Goal: Task Accomplishment & Management: Manage account settings

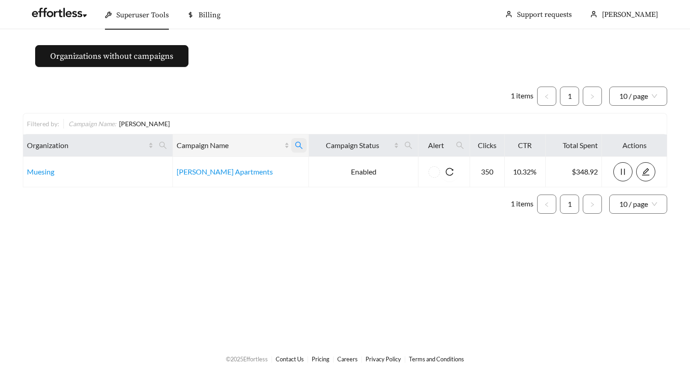
click at [291, 150] on span at bounding box center [299, 145] width 16 height 15
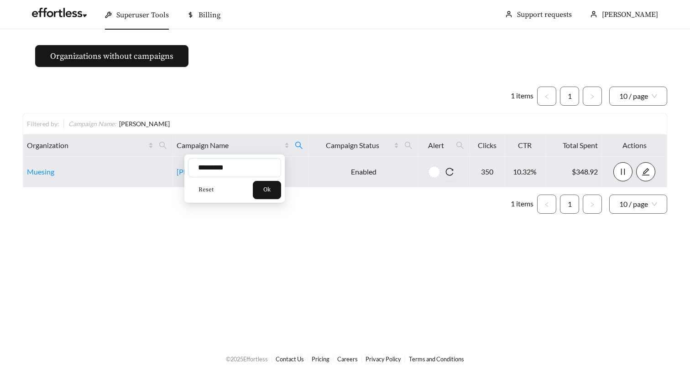
drag, startPoint x: 242, startPoint y: 166, endPoint x: 144, endPoint y: 166, distance: 98.1
click at [144, 166] on body "Superuser Tools Billing Maddi Herrick-Foster Support requests More Organization…" at bounding box center [345, 187] width 690 height 375
type input "**********"
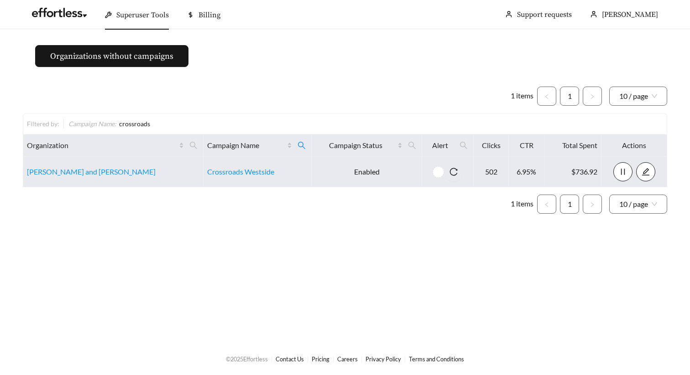
click at [214, 167] on td "Crossroads Westside" at bounding box center [257, 172] width 109 height 31
click at [219, 170] on link "Crossroads Westside" at bounding box center [240, 171] width 67 height 9
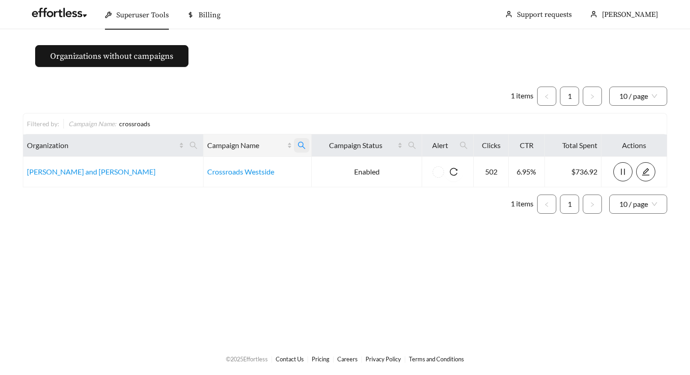
click at [294, 146] on span at bounding box center [302, 145] width 16 height 15
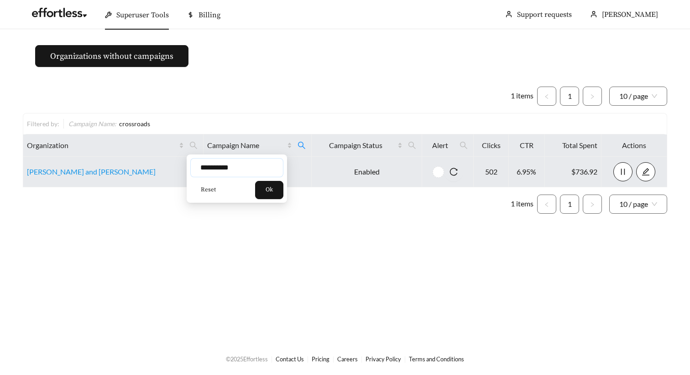
drag, startPoint x: 255, startPoint y: 170, endPoint x: 95, endPoint y: 169, distance: 159.2
click at [99, 170] on body "**********" at bounding box center [345, 187] width 690 height 375
type input "**********"
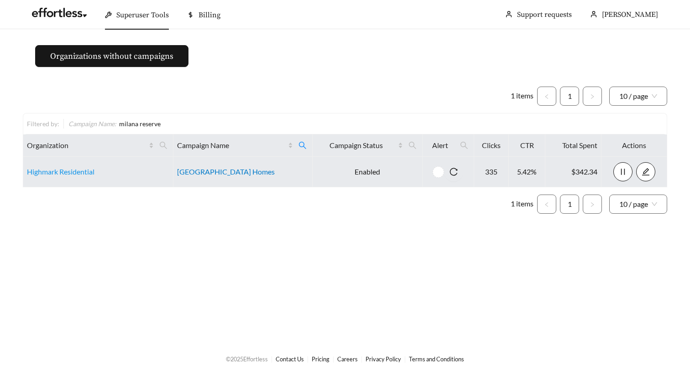
click at [239, 175] on link "[GEOGRAPHIC_DATA] Homes" at bounding box center [226, 171] width 98 height 9
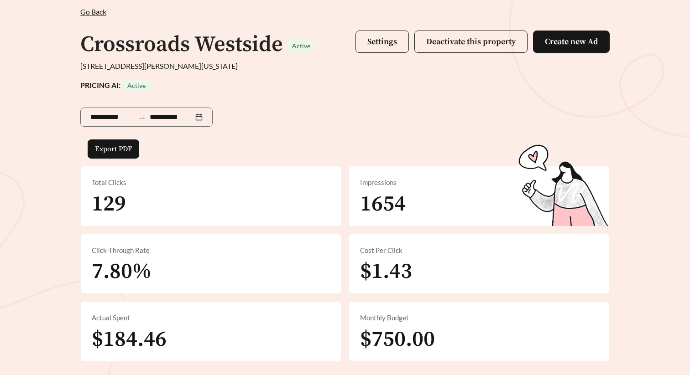
scroll to position [57, 0]
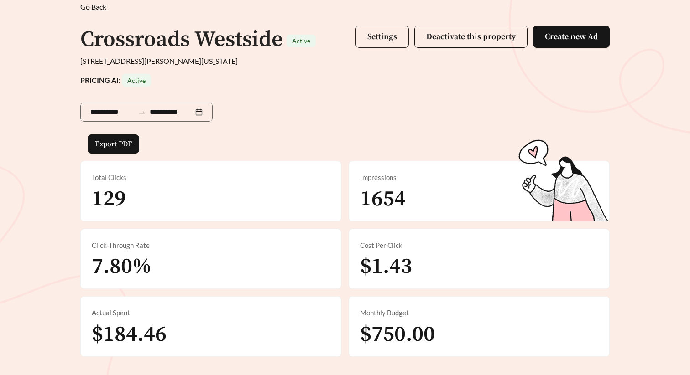
click at [397, 40] on button "Settings" at bounding box center [381, 37] width 53 height 22
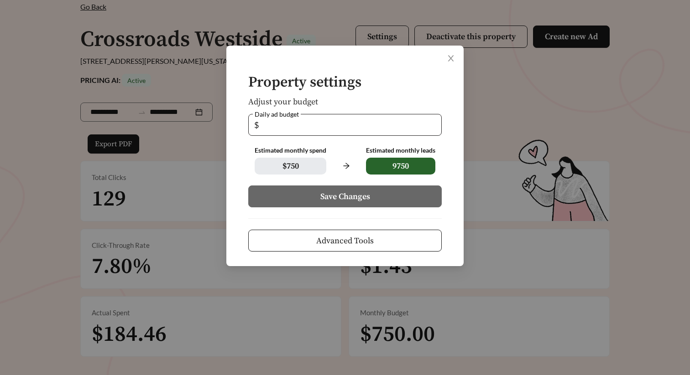
click at [391, 127] on input "**" at bounding box center [347, 124] width 175 height 21
click at [433, 122] on input "**" at bounding box center [347, 124] width 175 height 21
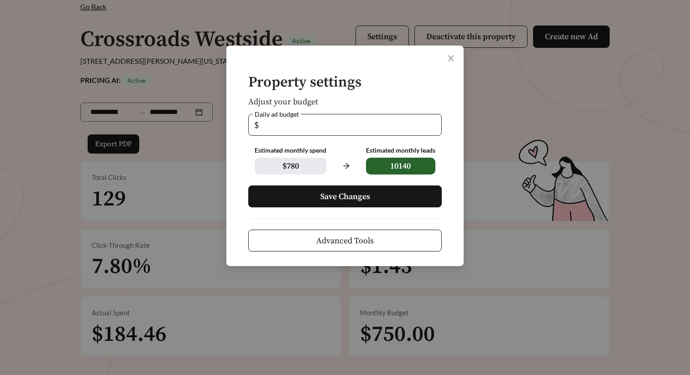
click at [433, 122] on input "**" at bounding box center [347, 124] width 175 height 21
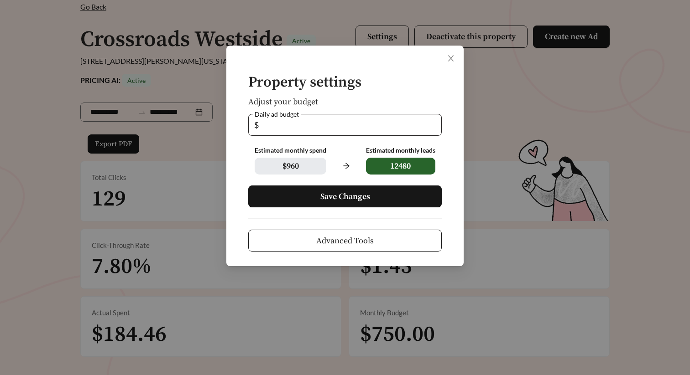
click at [433, 122] on input "**" at bounding box center [347, 124] width 175 height 21
type input "**"
click at [433, 128] on input "**" at bounding box center [347, 124] width 175 height 21
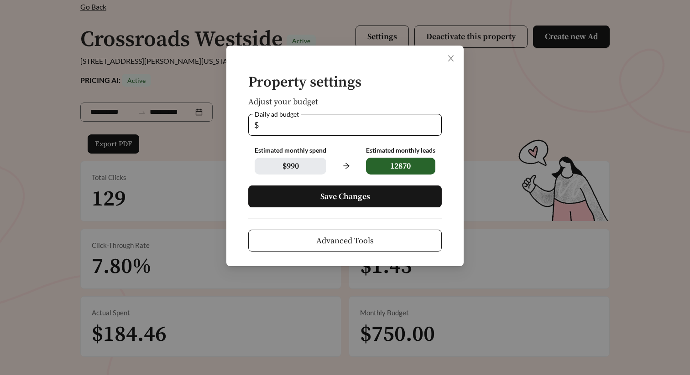
click at [351, 205] on button "Save Changes" at bounding box center [344, 197] width 193 height 22
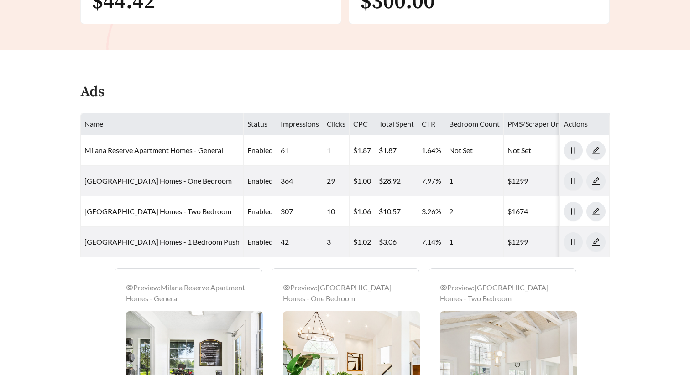
scroll to position [406, 0]
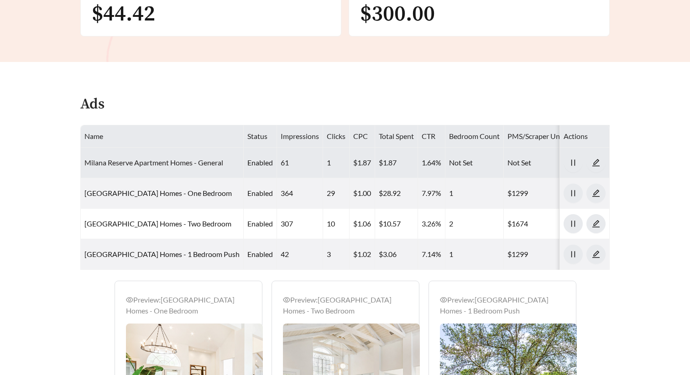
click at [210, 162] on link "Milana Reserve Apartment Homes - General" at bounding box center [153, 162] width 139 height 9
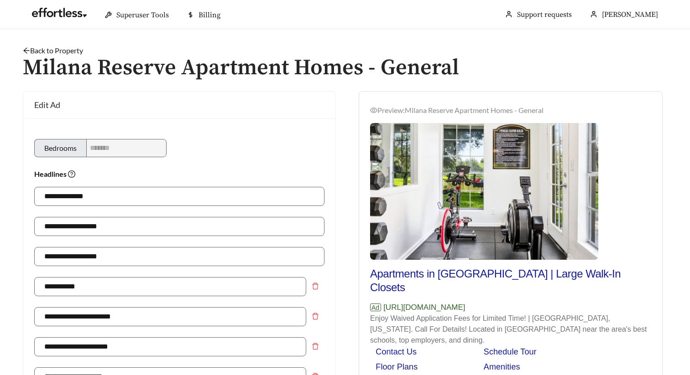
click at [63, 49] on link "Back to Property" at bounding box center [53, 50] width 60 height 9
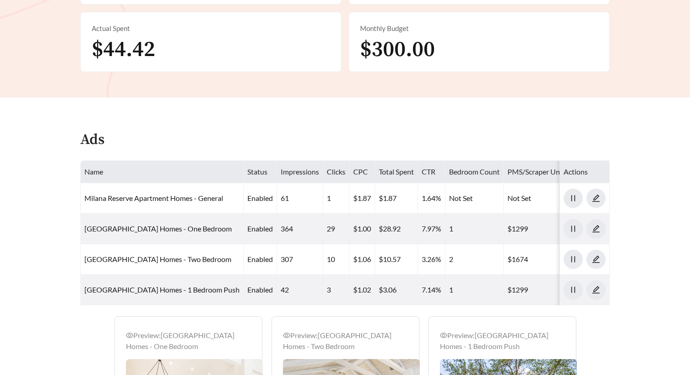
scroll to position [371, 0]
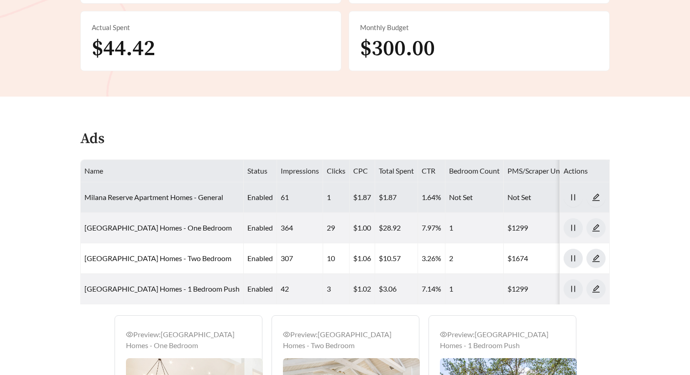
click at [176, 189] on td "Milana Reserve Apartment Homes - General" at bounding box center [162, 197] width 163 height 31
click at [180, 195] on link "Milana Reserve Apartment Homes - General" at bounding box center [153, 197] width 139 height 9
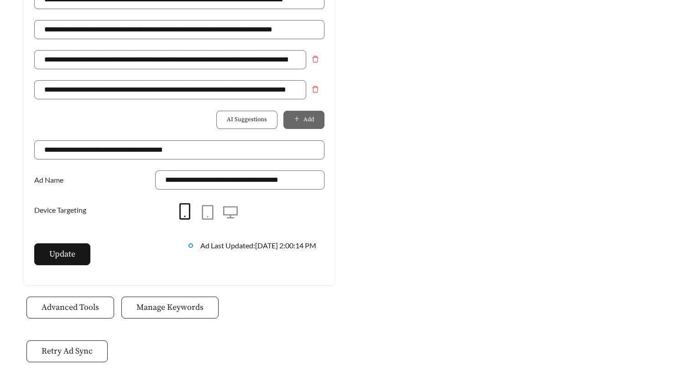
scroll to position [744, 0]
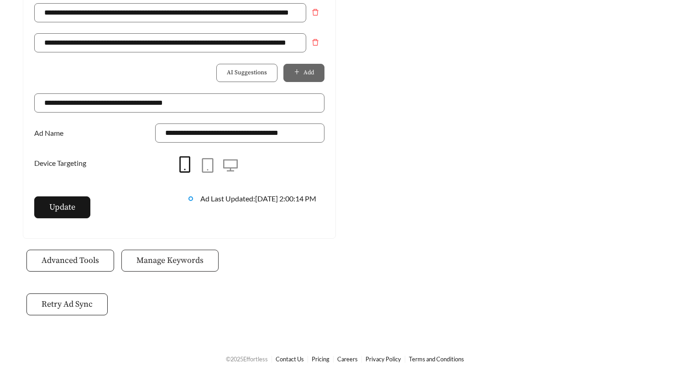
click at [184, 259] on span "Manage Keywords" at bounding box center [169, 261] width 67 height 12
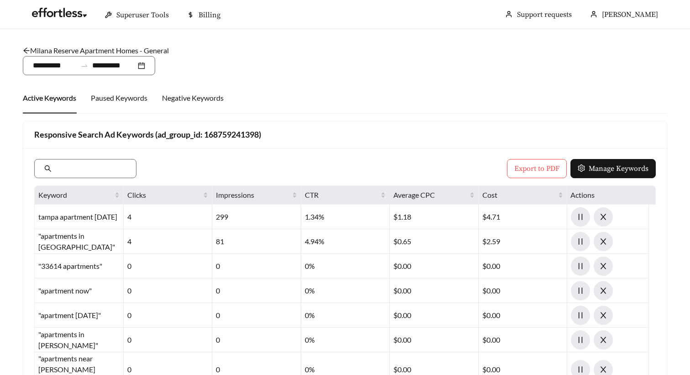
scroll to position [26, 0]
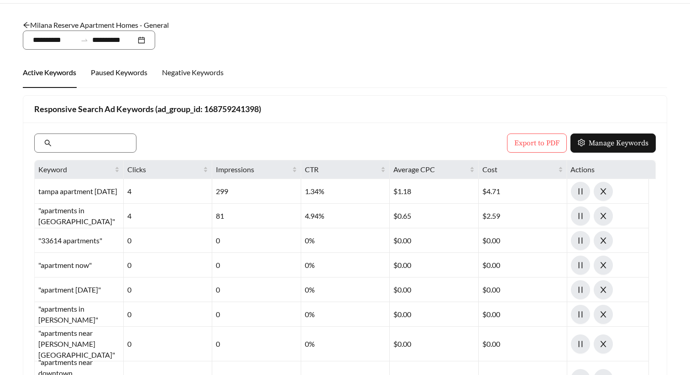
click at [120, 77] on div "Paused Keywords" at bounding box center [119, 72] width 57 height 11
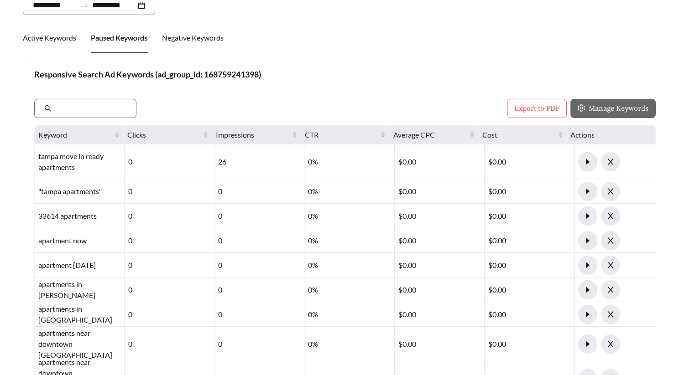
scroll to position [62, 0]
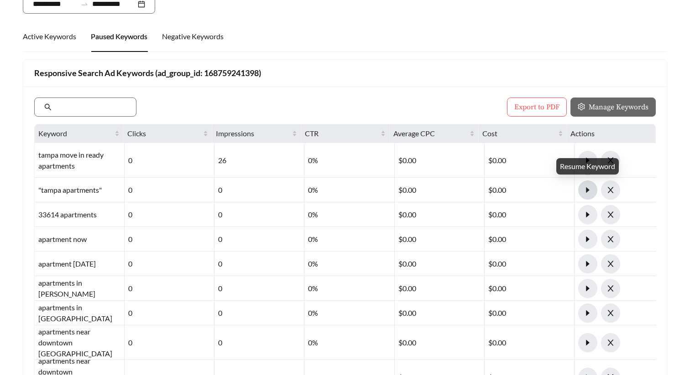
click at [583, 190] on span "caret-right" at bounding box center [587, 190] width 18 height 8
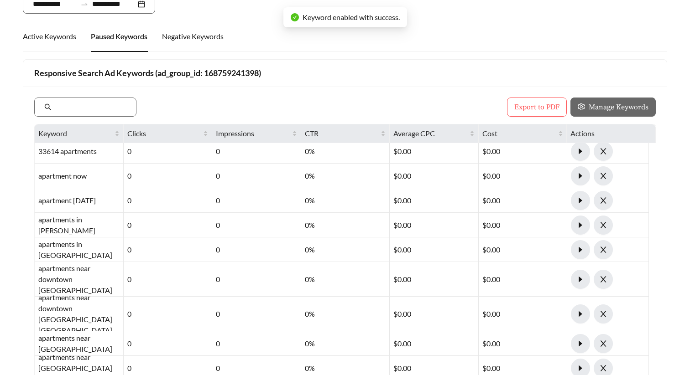
scroll to position [64, 0]
click at [582, 245] on icon "caret-right" at bounding box center [580, 249] width 8 height 8
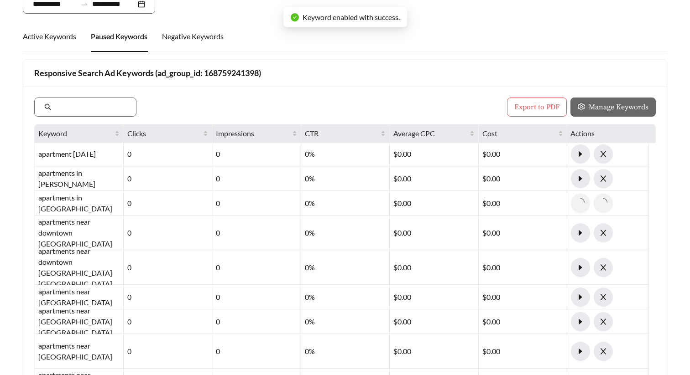
scroll to position [123, 0]
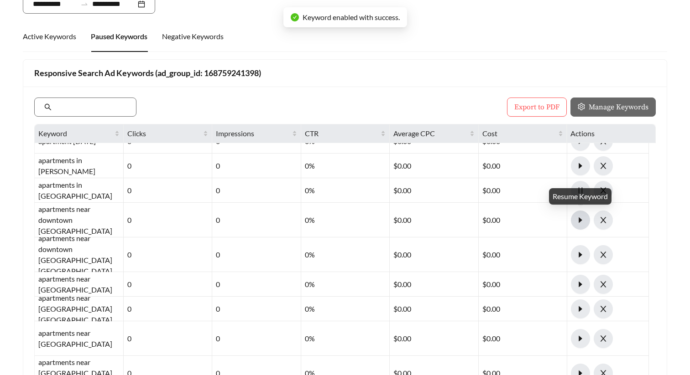
click at [579, 218] on icon "caret-right" at bounding box center [580, 219] width 3 height 5
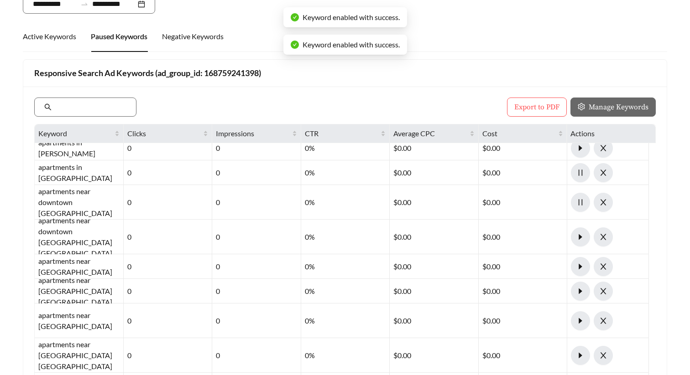
scroll to position [141, 0]
click at [581, 239] on icon "caret-right" at bounding box center [580, 236] width 8 height 8
click at [583, 268] on icon "caret-right" at bounding box center [580, 266] width 8 height 8
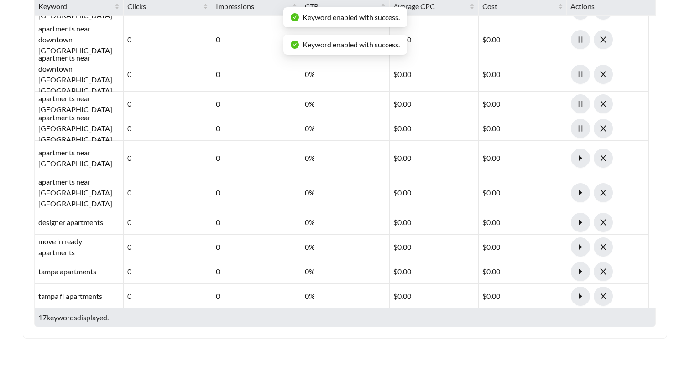
scroll to position [191, 0]
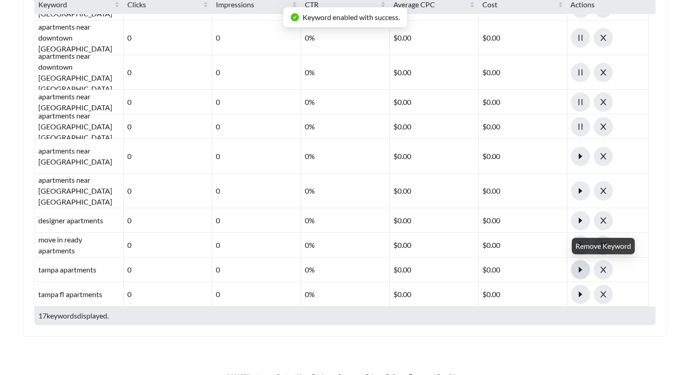
click at [582, 270] on icon "caret-right" at bounding box center [580, 270] width 8 height 8
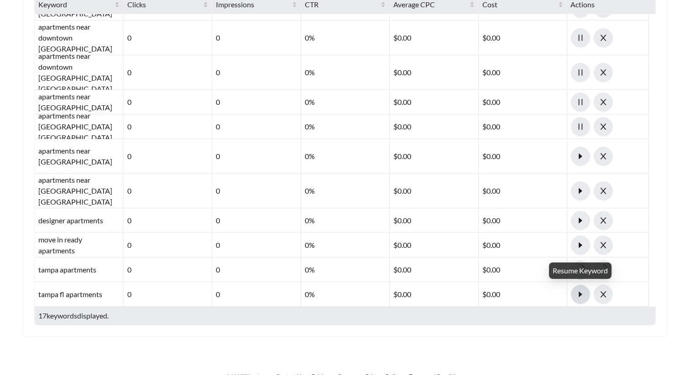
click at [581, 299] on button "button" at bounding box center [580, 294] width 19 height 19
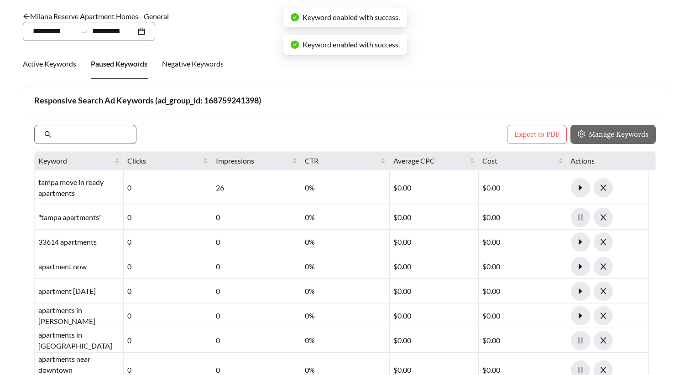
scroll to position [0, 0]
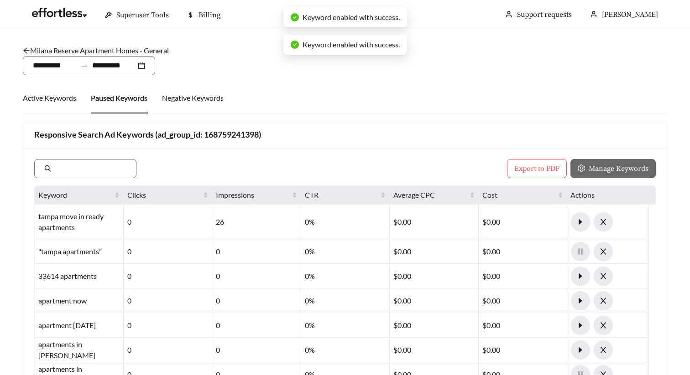
click at [107, 50] on link "Milana Reserve Apartment Homes - General" at bounding box center [96, 50] width 146 height 9
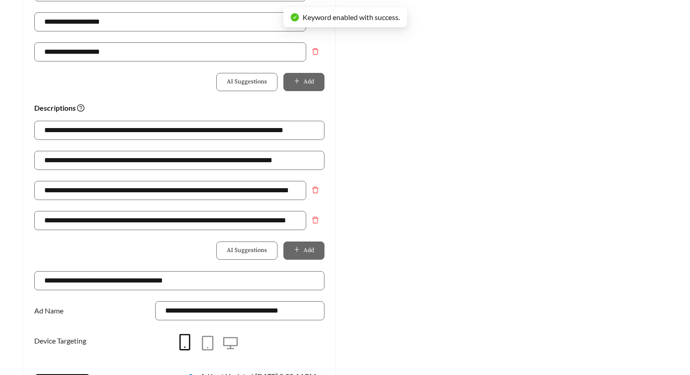
scroll to position [744, 0]
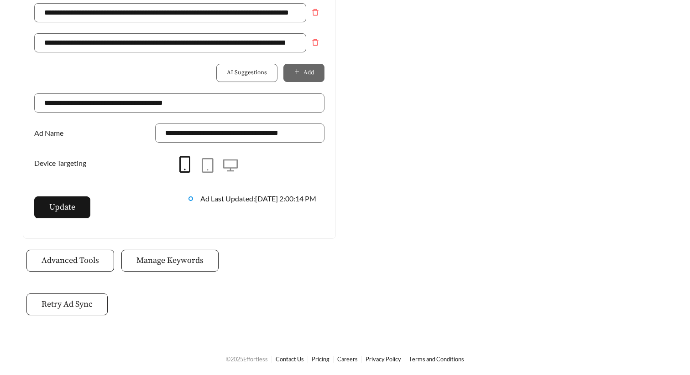
click at [73, 308] on span "Retry Ad Sync" at bounding box center [67, 304] width 51 height 12
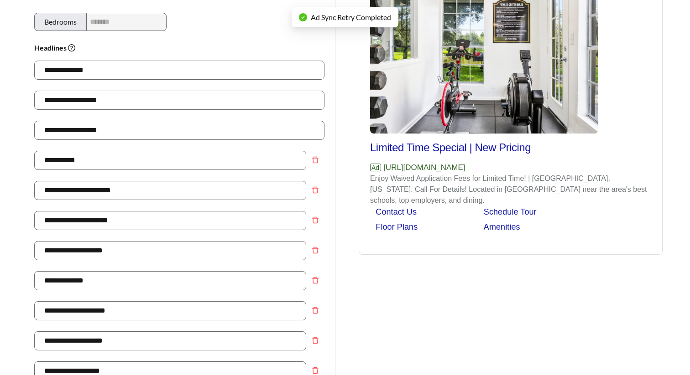
scroll to position [0, 0]
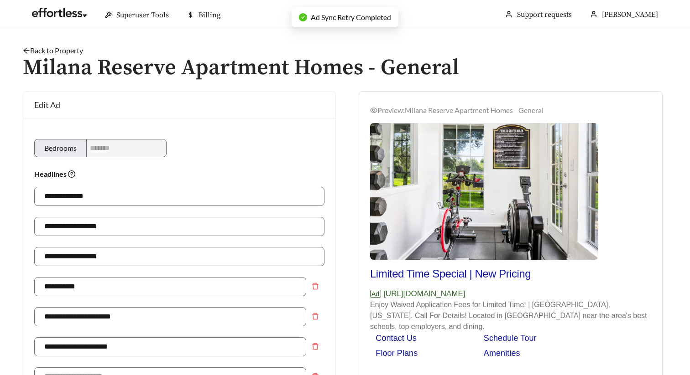
click at [65, 52] on link "Back to Property" at bounding box center [53, 50] width 60 height 9
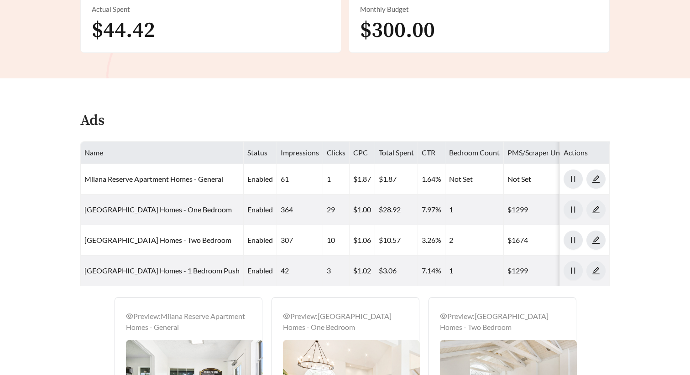
scroll to position [390, 0]
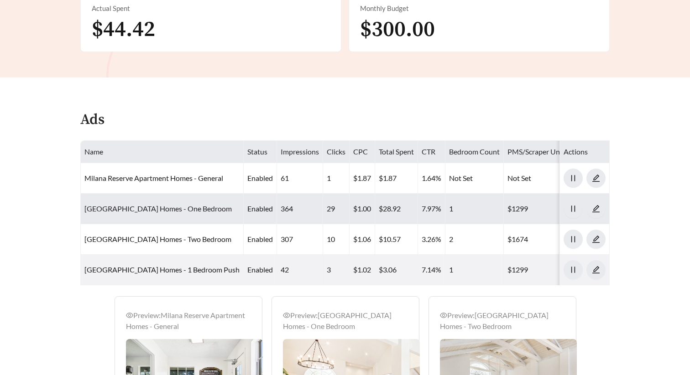
click at [156, 212] on link "[GEOGRAPHIC_DATA] Homes - One Bedroom" at bounding box center [157, 208] width 147 height 9
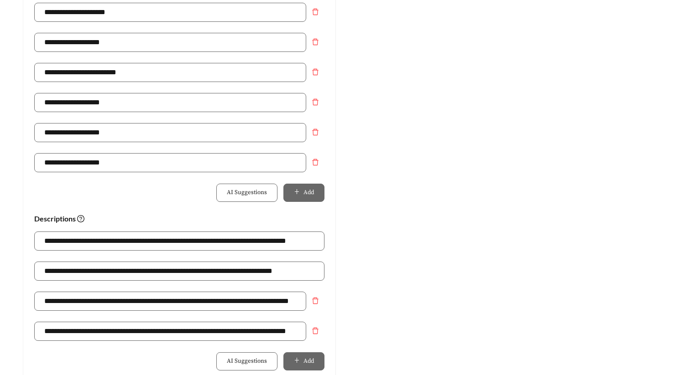
scroll to position [744, 0]
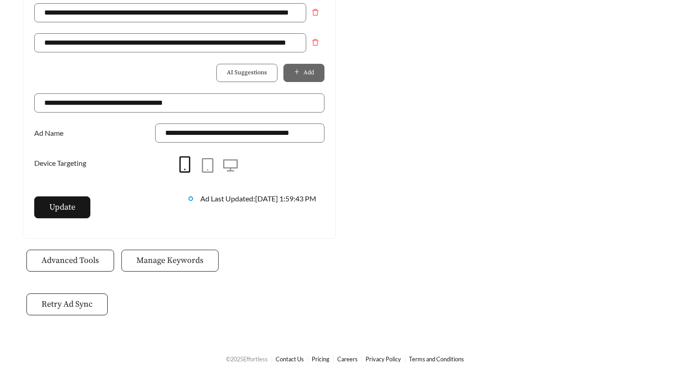
click at [175, 265] on span "Manage Keywords" at bounding box center [169, 261] width 67 height 12
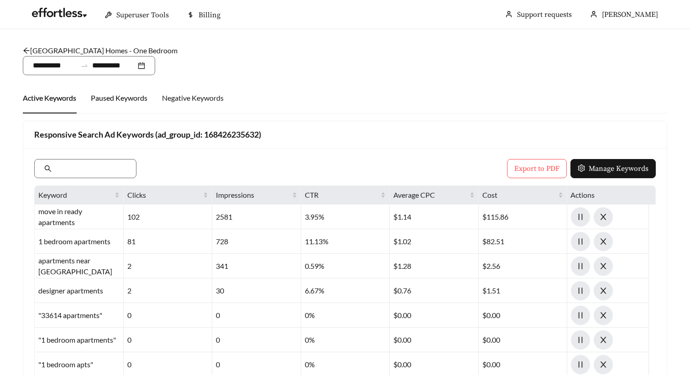
click at [119, 97] on div "Paused Keywords" at bounding box center [119, 98] width 57 height 11
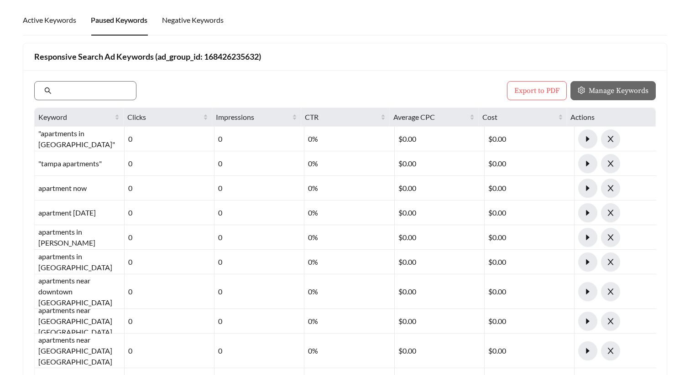
scroll to position [79, 0]
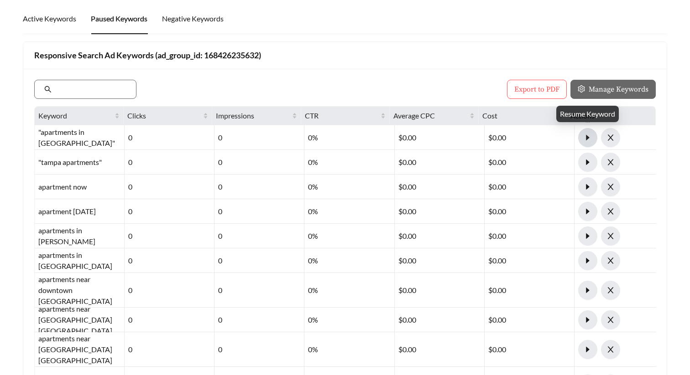
click at [587, 138] on icon "caret-right" at bounding box center [587, 137] width 3 height 5
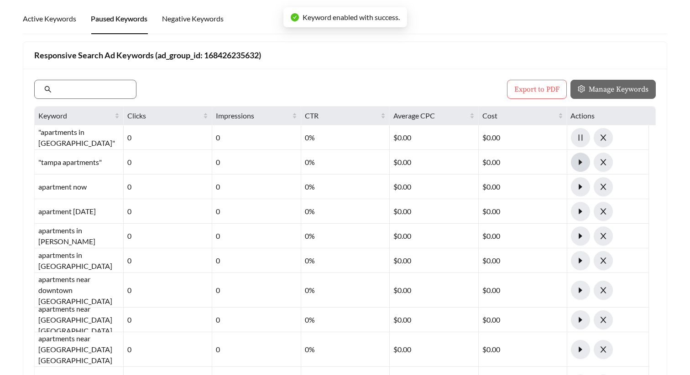
click at [581, 162] on icon "caret-right" at bounding box center [580, 161] width 3 height 5
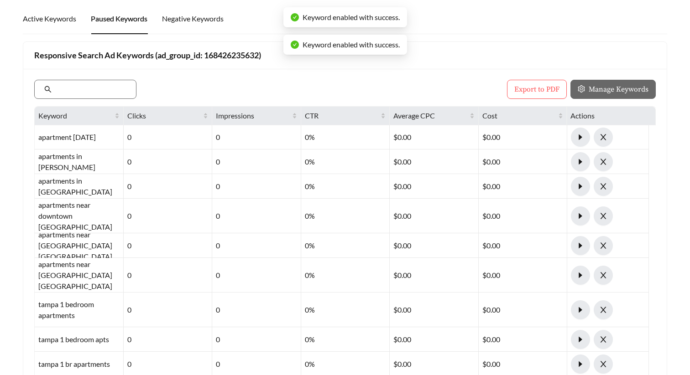
scroll to position [80, 0]
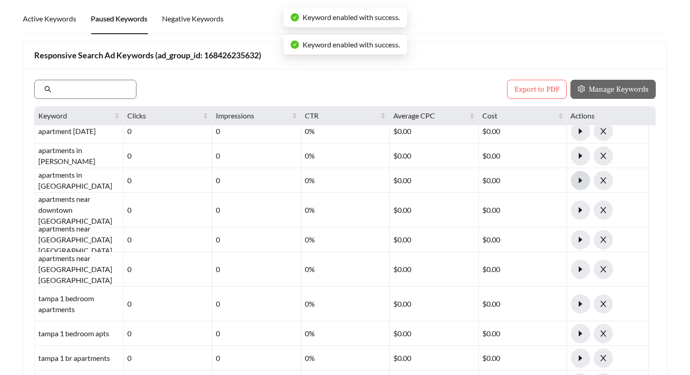
click at [576, 183] on span "caret-right" at bounding box center [580, 181] width 18 height 8
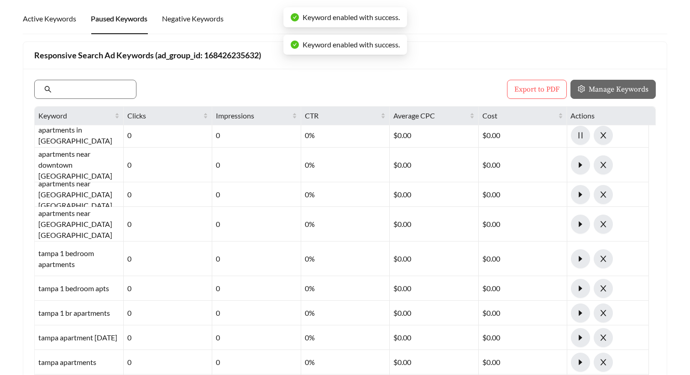
scroll to position [131, 0]
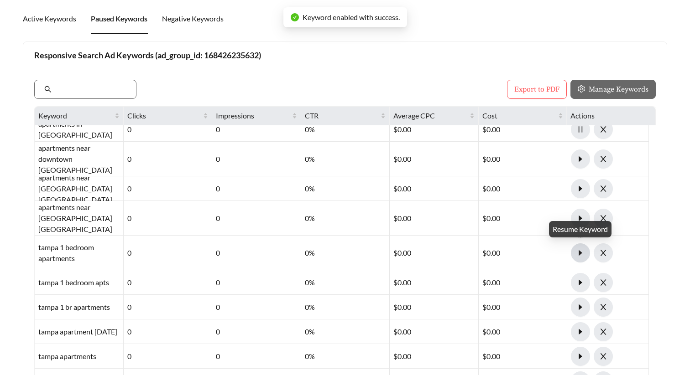
click at [575, 252] on span "caret-right" at bounding box center [580, 253] width 18 height 8
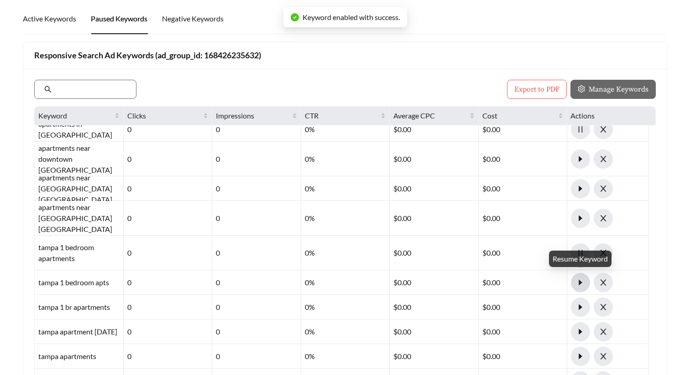
click at [581, 279] on icon "caret-right" at bounding box center [580, 283] width 8 height 8
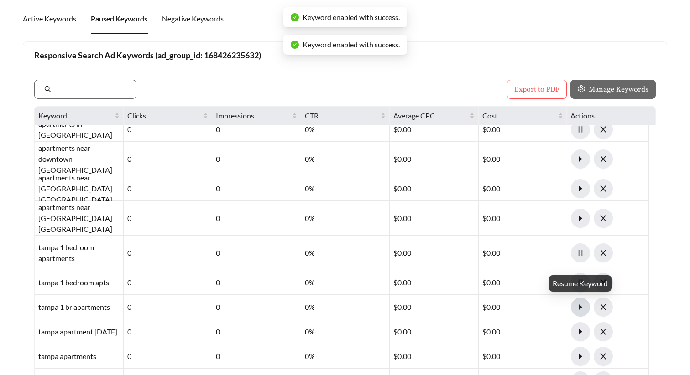
click at [581, 305] on icon "caret-right" at bounding box center [580, 307] width 8 height 8
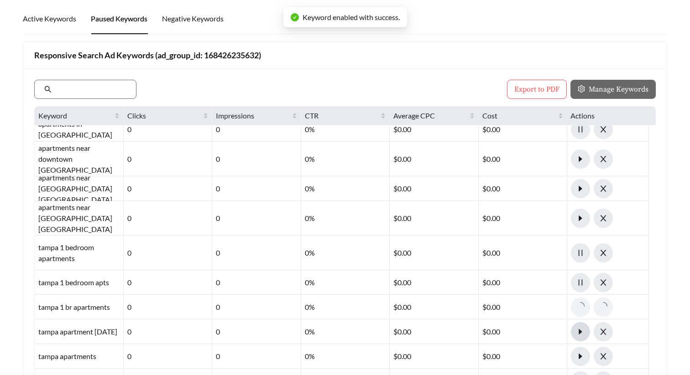
click at [578, 339] on button "button" at bounding box center [580, 331] width 19 height 19
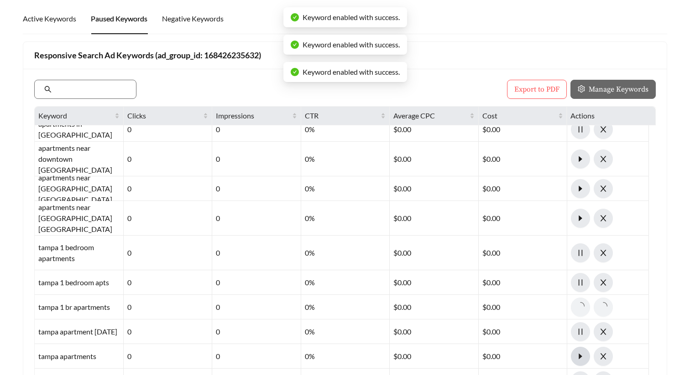
click at [577, 362] on button "button" at bounding box center [580, 356] width 19 height 19
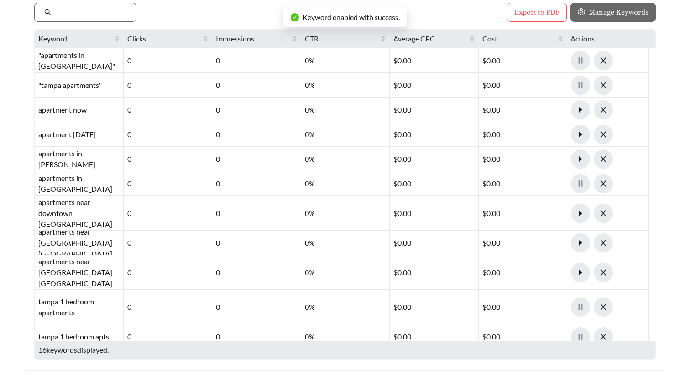
scroll to position [0, 0]
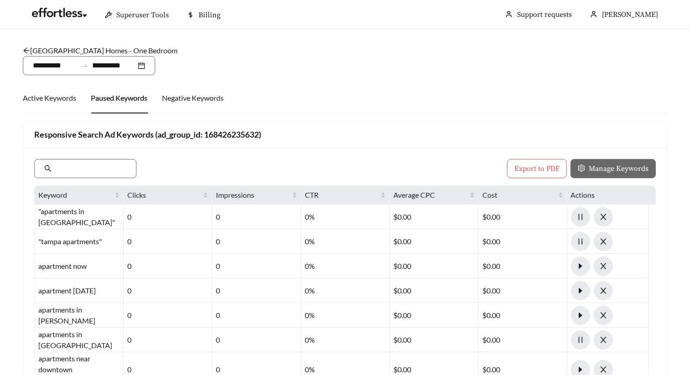
click at [175, 48] on link "[GEOGRAPHIC_DATA] Homes - One Bedroom" at bounding box center [100, 50] width 155 height 9
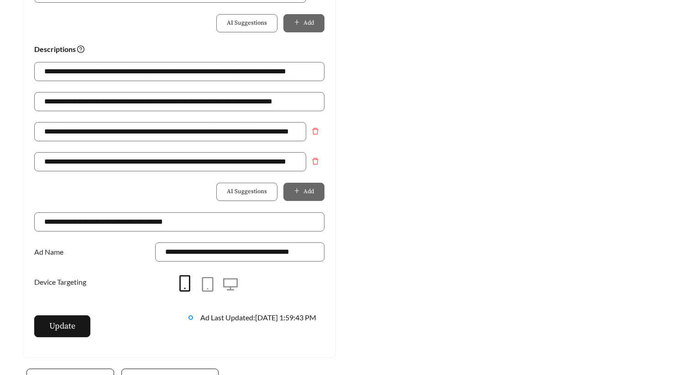
scroll to position [744, 0]
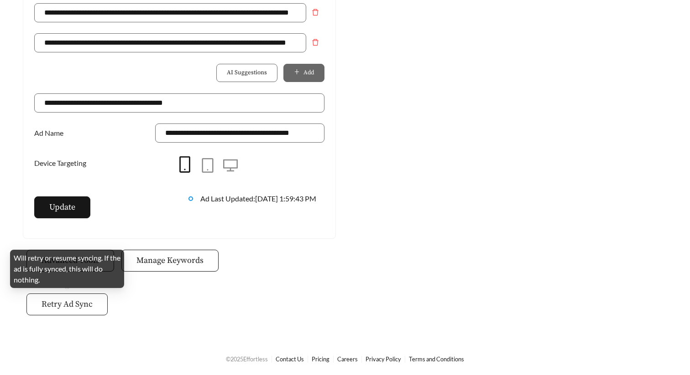
click at [66, 306] on span "Retry Ad Sync" at bounding box center [67, 304] width 51 height 12
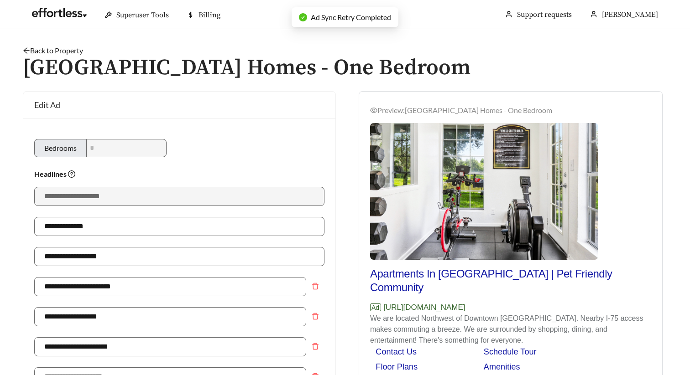
click at [72, 51] on link "Back to Property" at bounding box center [53, 50] width 60 height 9
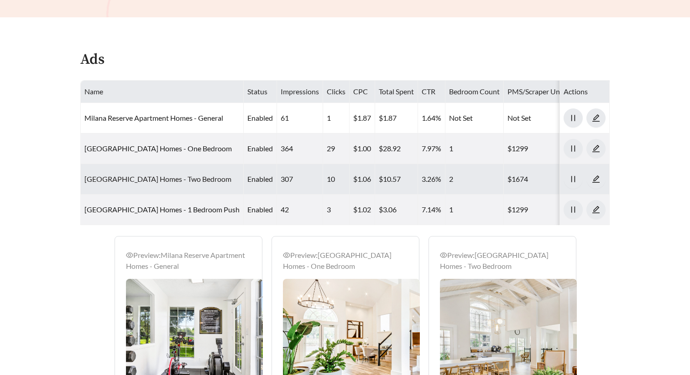
click at [157, 176] on link "[GEOGRAPHIC_DATA] Homes - Two Bedroom" at bounding box center [157, 179] width 147 height 9
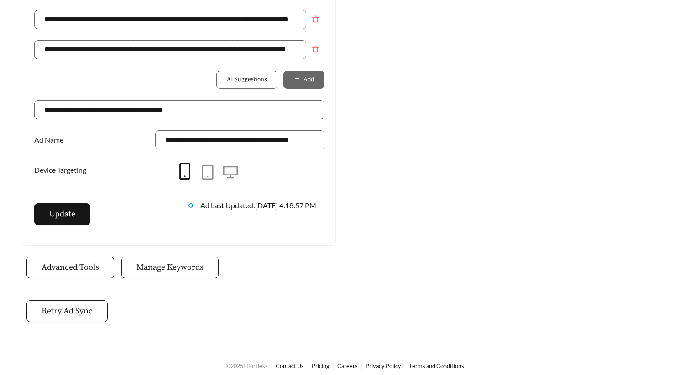
click at [181, 278] on button "Manage Keywords" at bounding box center [169, 268] width 97 height 22
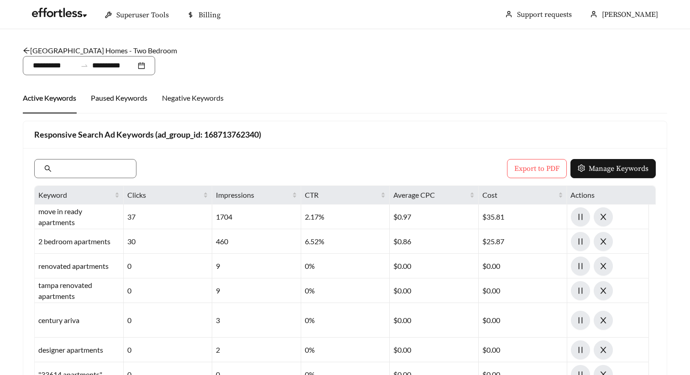
click at [121, 102] on div "Paused Keywords" at bounding box center [119, 98] width 57 height 11
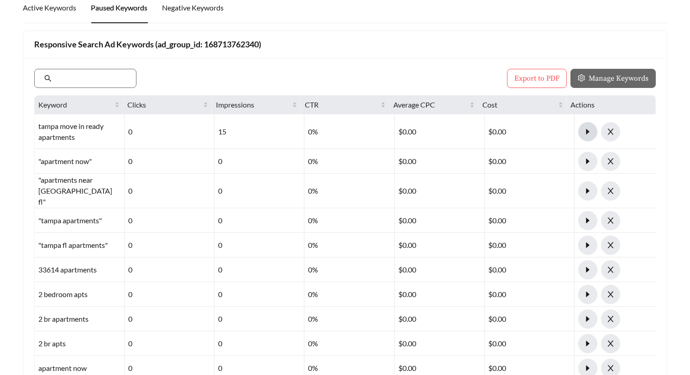
click at [584, 134] on icon "caret-right" at bounding box center [587, 132] width 8 height 8
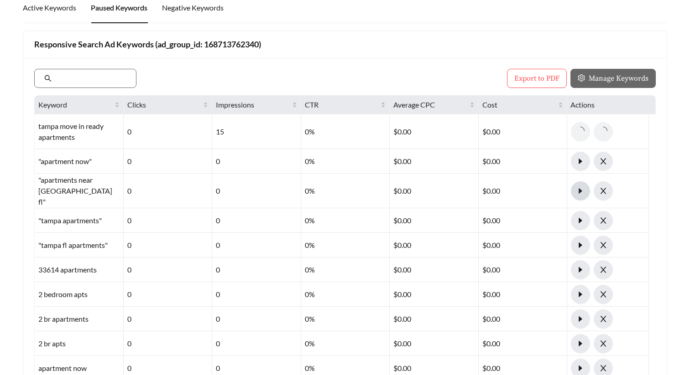
click at [582, 188] on icon "caret-right" at bounding box center [580, 191] width 8 height 8
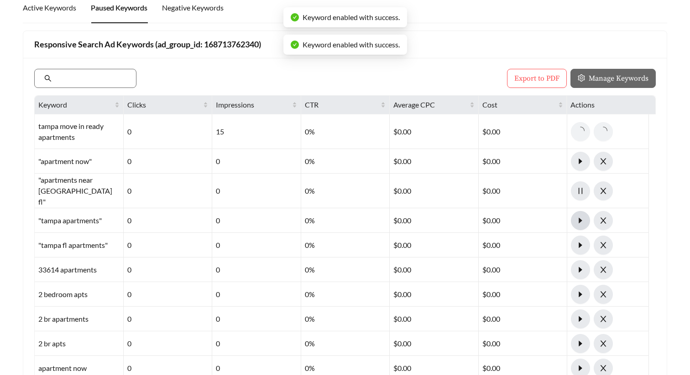
click at [582, 215] on button "button" at bounding box center [580, 220] width 19 height 19
click at [580, 244] on icon "caret-right" at bounding box center [580, 244] width 3 height 5
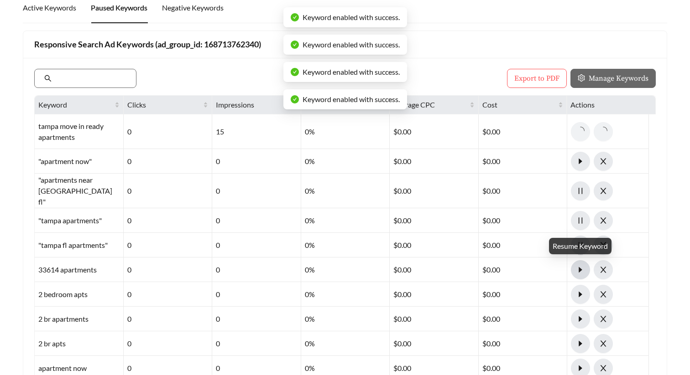
click at [577, 265] on button "button" at bounding box center [580, 269] width 19 height 19
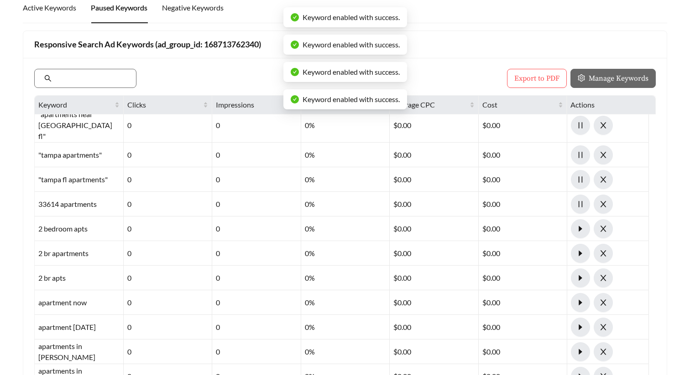
scroll to position [84, 0]
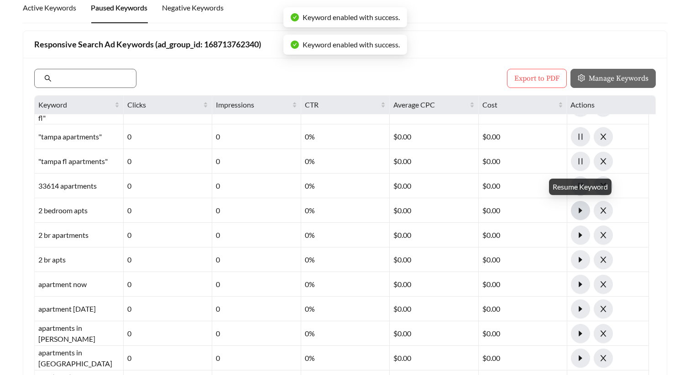
click at [582, 215] on button "button" at bounding box center [580, 210] width 19 height 19
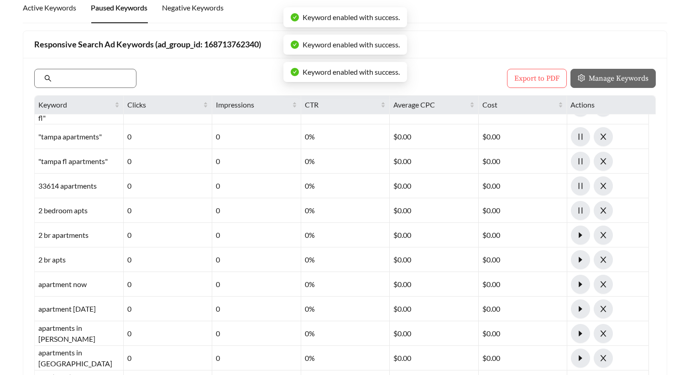
click at [580, 235] on icon "caret-right" at bounding box center [580, 234] width 3 height 5
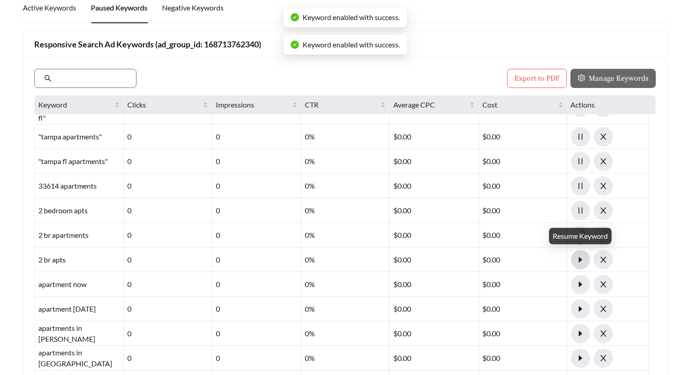
click at [579, 260] on icon "caret-right" at bounding box center [580, 259] width 3 height 5
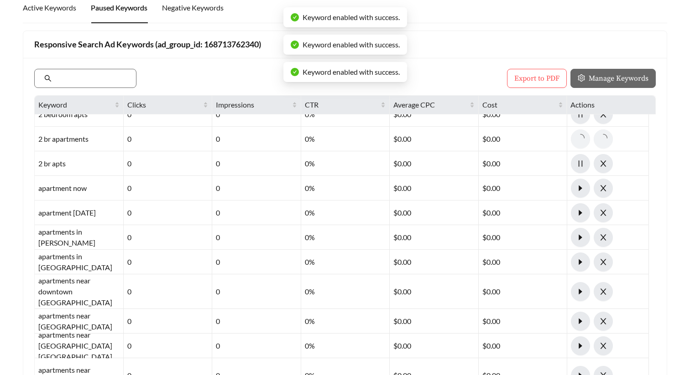
scroll to position [181, 0]
click at [587, 259] on span "caret-right" at bounding box center [580, 261] width 18 height 8
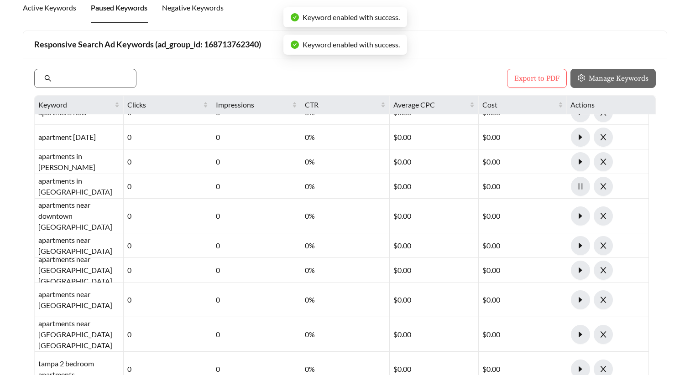
scroll to position [256, 0]
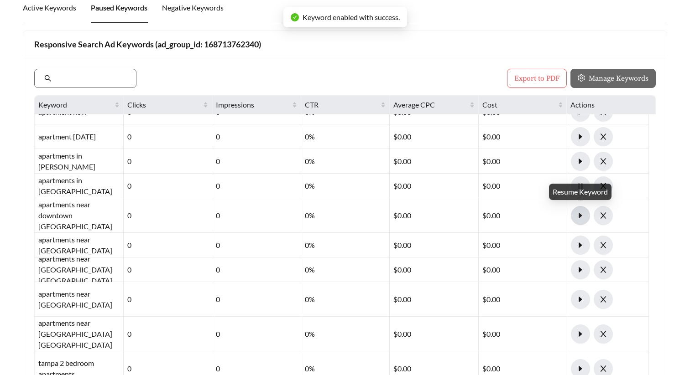
click at [582, 216] on icon "caret-right" at bounding box center [580, 216] width 8 height 8
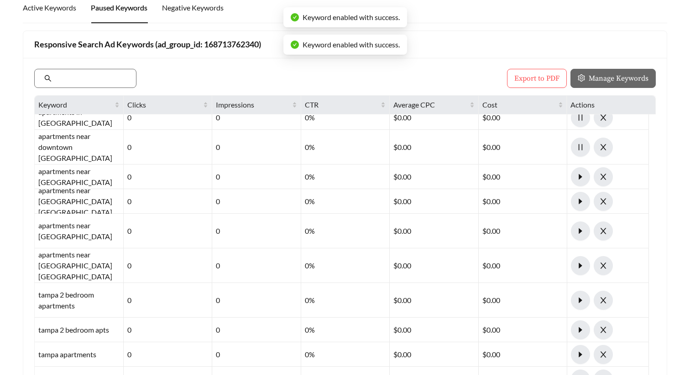
scroll to position [334, 0]
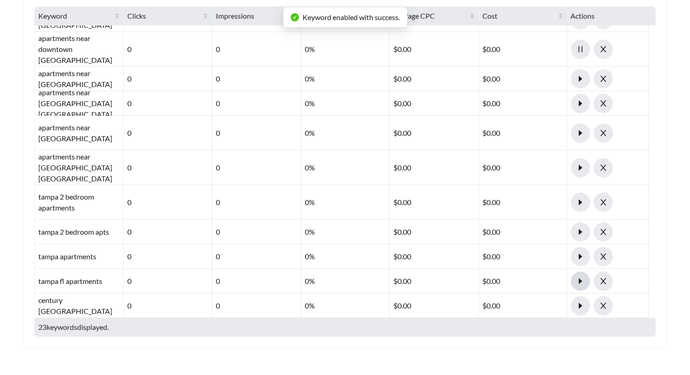
click at [578, 284] on icon "caret-right" at bounding box center [580, 281] width 8 height 8
click at [583, 256] on icon "caret-right" at bounding box center [580, 257] width 8 height 8
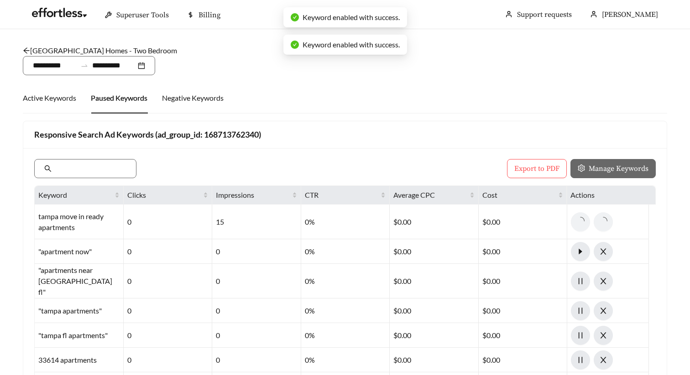
click at [128, 49] on link "[GEOGRAPHIC_DATA] Homes - Two Bedroom" at bounding box center [100, 50] width 154 height 9
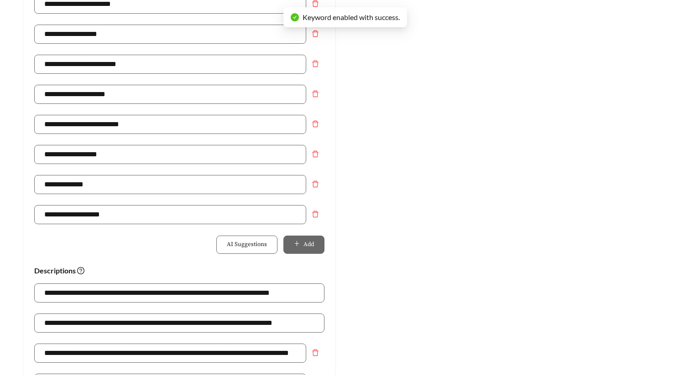
scroll to position [744, 0]
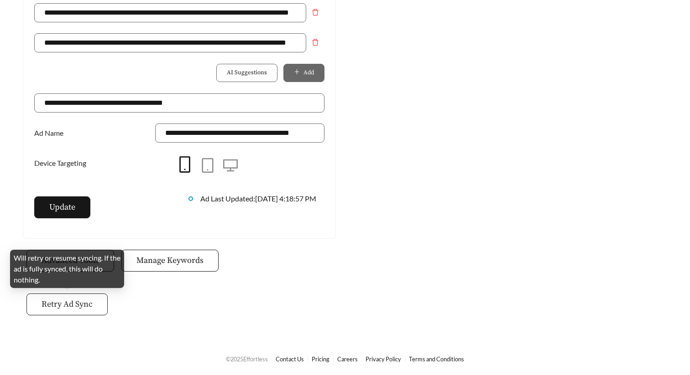
click at [69, 304] on span "Retry Ad Sync" at bounding box center [67, 304] width 51 height 12
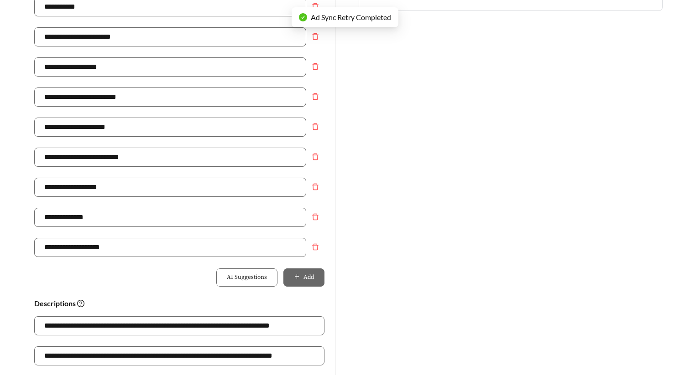
scroll to position [186, 0]
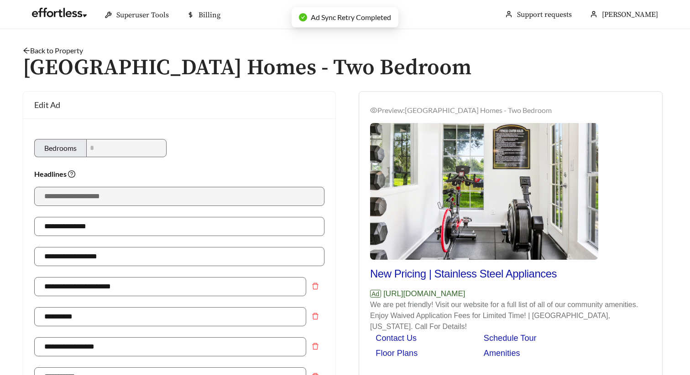
click at [68, 49] on link "Back to Property" at bounding box center [53, 50] width 60 height 9
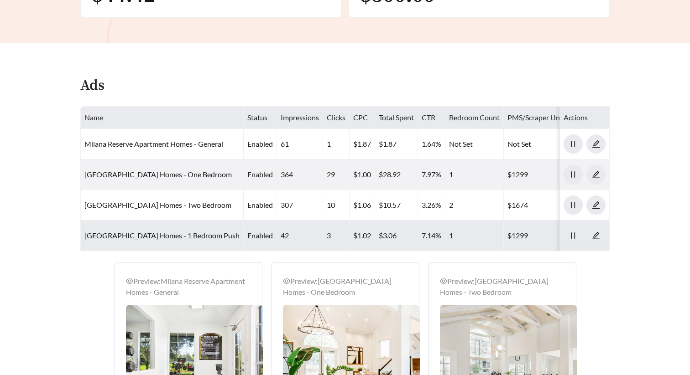
click at [185, 230] on td "[GEOGRAPHIC_DATA] Homes - 1 Bedroom Push" at bounding box center [162, 236] width 163 height 31
click at [208, 234] on link "[GEOGRAPHIC_DATA] Homes - 1 Bedroom Push" at bounding box center [161, 235] width 155 height 9
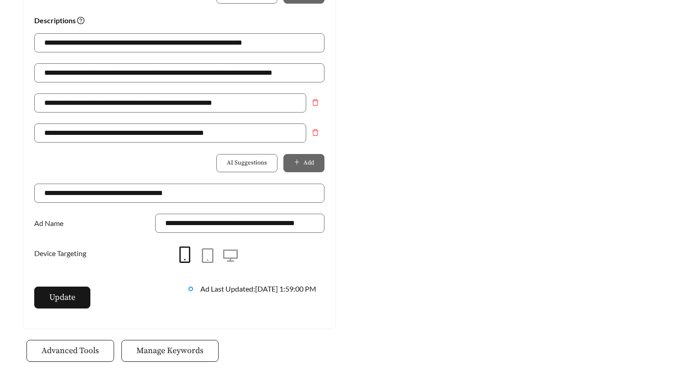
scroll to position [744, 0]
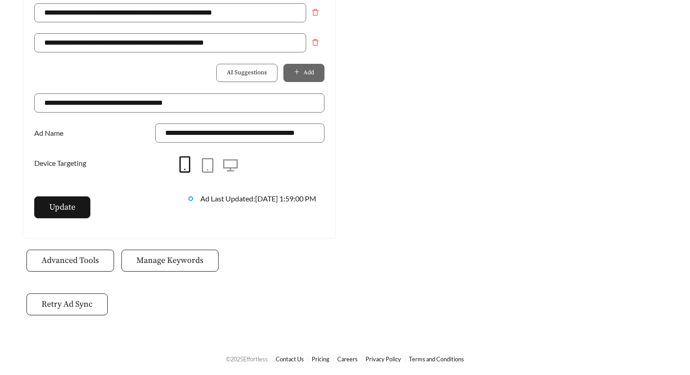
click at [192, 262] on span "Manage Keywords" at bounding box center [169, 261] width 67 height 12
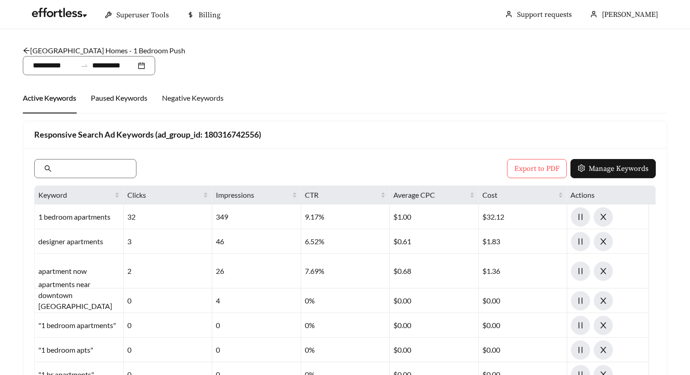
click at [113, 100] on div "Paused Keywords" at bounding box center [119, 98] width 57 height 11
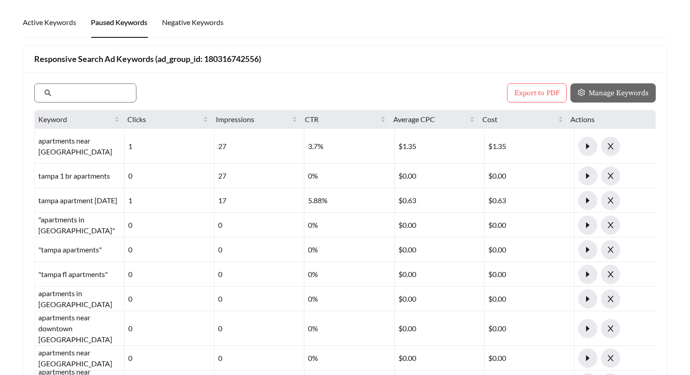
scroll to position [79, 0]
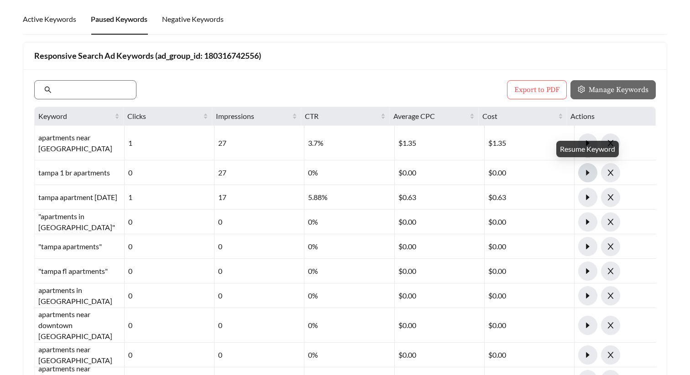
click at [589, 172] on icon "caret-right" at bounding box center [587, 173] width 8 height 8
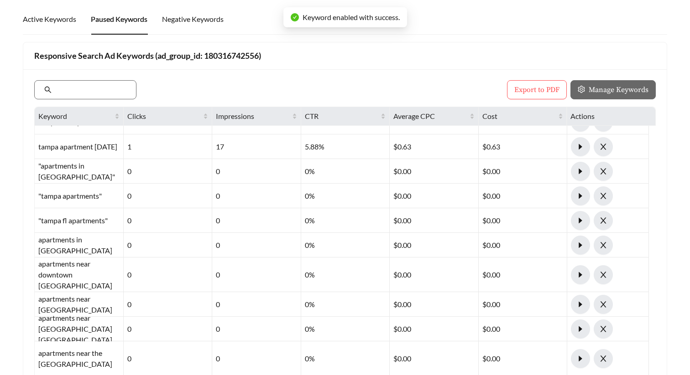
scroll to position [66, 0]
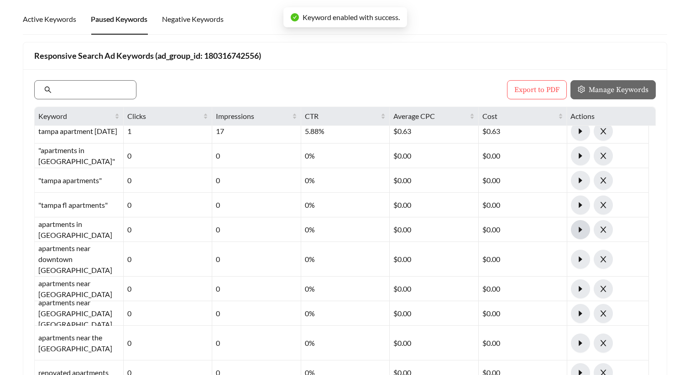
click at [581, 226] on icon "caret-right" at bounding box center [580, 230] width 8 height 8
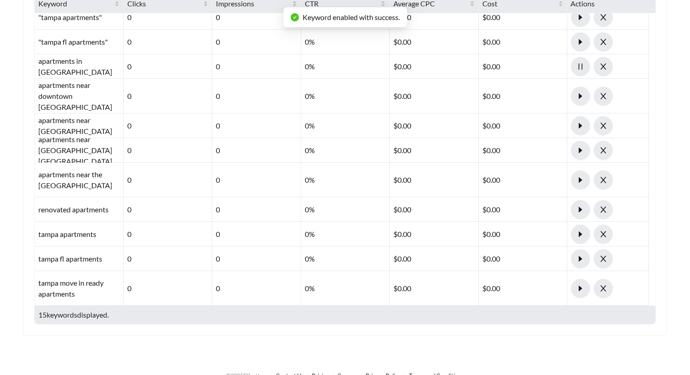
scroll to position [192, 0]
click at [579, 284] on icon "caret-right" at bounding box center [580, 288] width 8 height 8
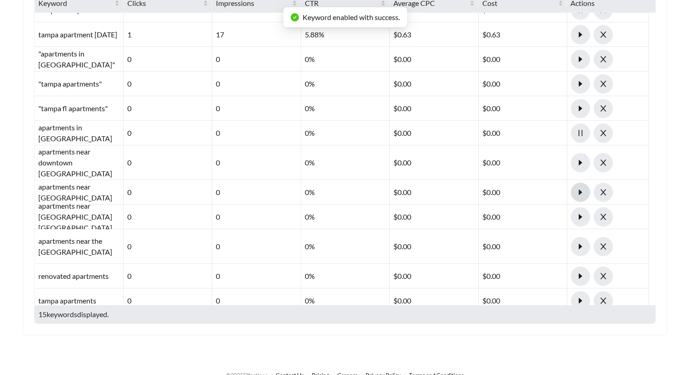
click at [578, 192] on icon "caret-right" at bounding box center [580, 192] width 8 height 8
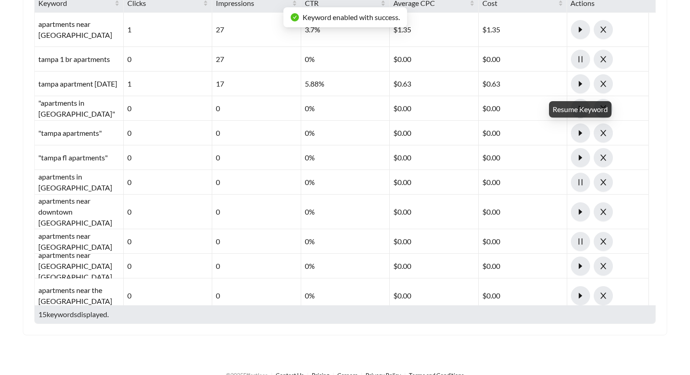
click at [581, 112] on div "Resume Keyword" at bounding box center [580, 109] width 62 height 16
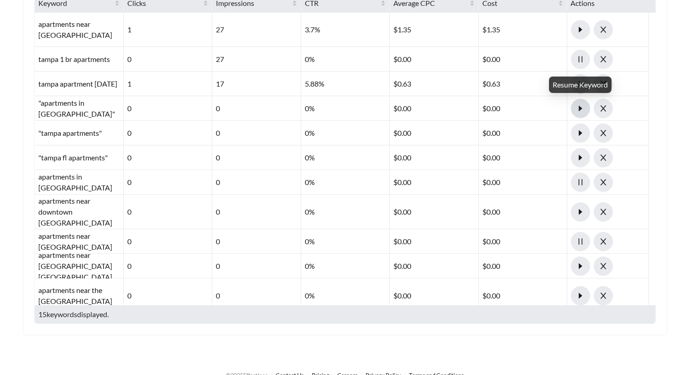
click at [578, 110] on icon "caret-right" at bounding box center [580, 108] width 8 height 8
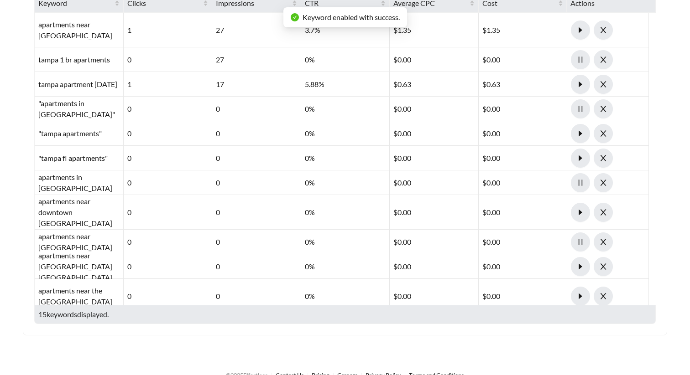
scroll to position [0, 0]
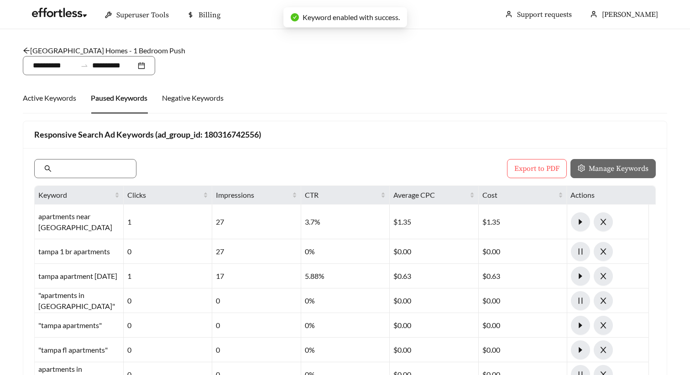
click at [150, 52] on link "[GEOGRAPHIC_DATA] Homes - 1 Bedroom Push" at bounding box center [104, 50] width 162 height 9
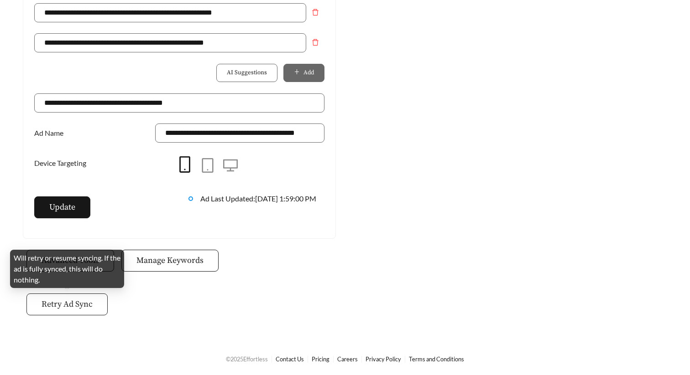
click at [84, 301] on span "Retry Ad Sync" at bounding box center [67, 304] width 51 height 12
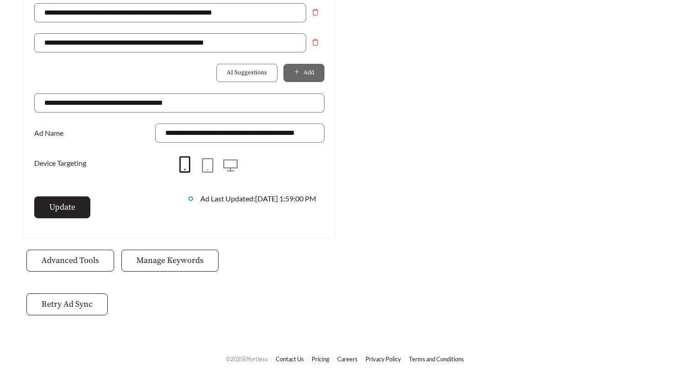
click at [69, 207] on span "Update" at bounding box center [62, 207] width 26 height 12
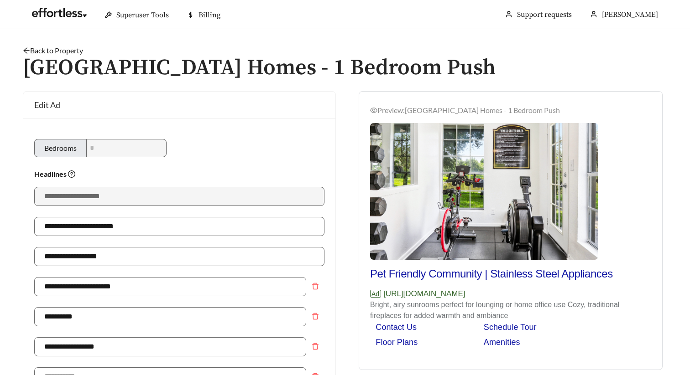
click at [54, 49] on link "Back to Property" at bounding box center [53, 50] width 60 height 9
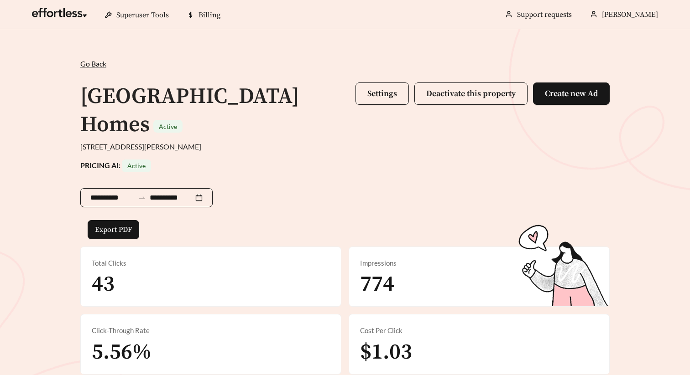
click at [114, 198] on input "**********" at bounding box center [112, 197] width 44 height 11
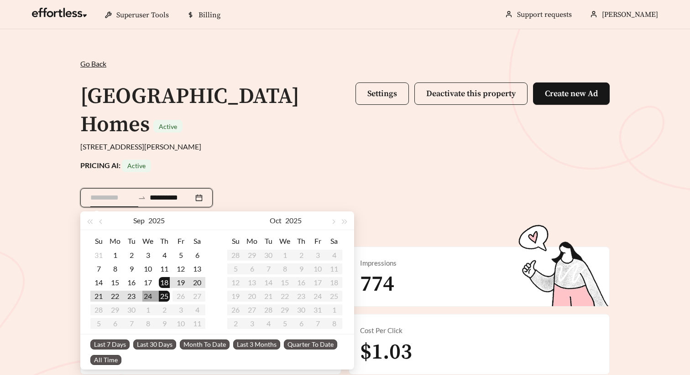
type input "**********"
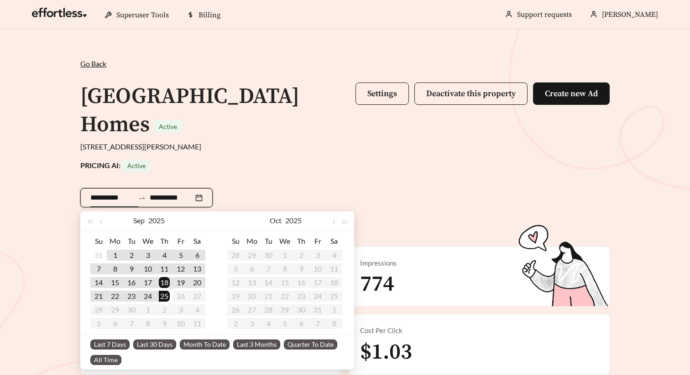
click at [147, 348] on span "Last 30 Days" at bounding box center [154, 345] width 43 height 10
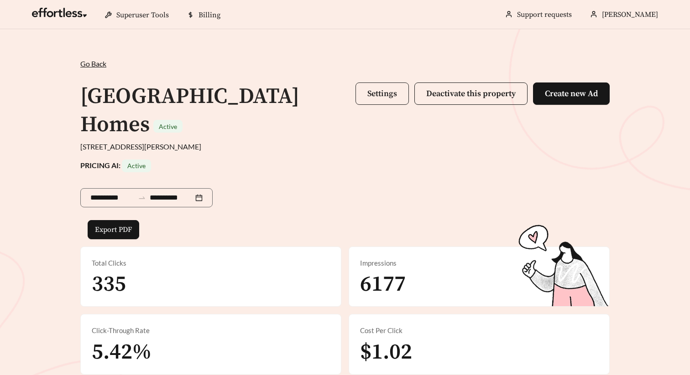
click at [369, 96] on span "Settings" at bounding box center [382, 93] width 30 height 10
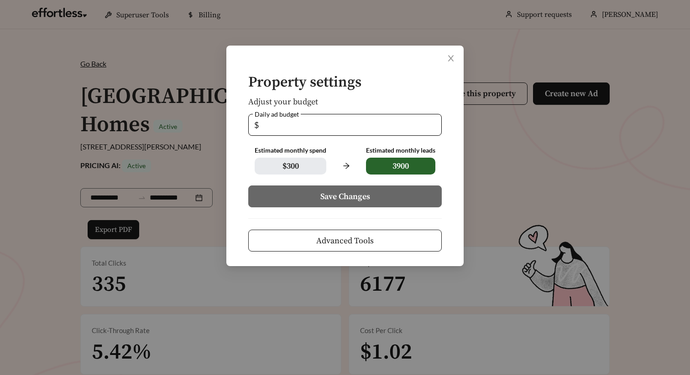
click at [373, 239] on span "Advanced Tools" at bounding box center [344, 241] width 57 height 12
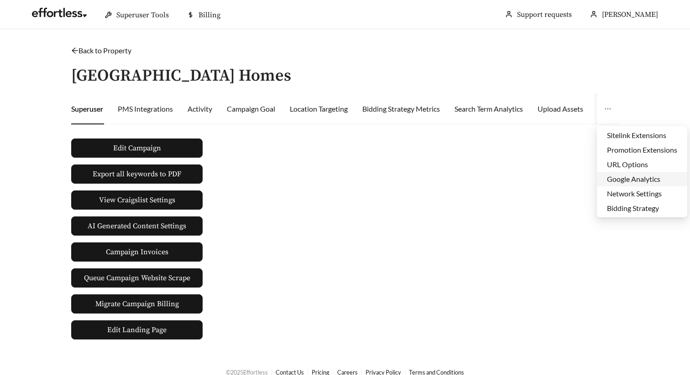
scroll to position [44, 0]
click at [622, 195] on li "Edit Ad Schedule" at bounding box center [642, 194] width 90 height 15
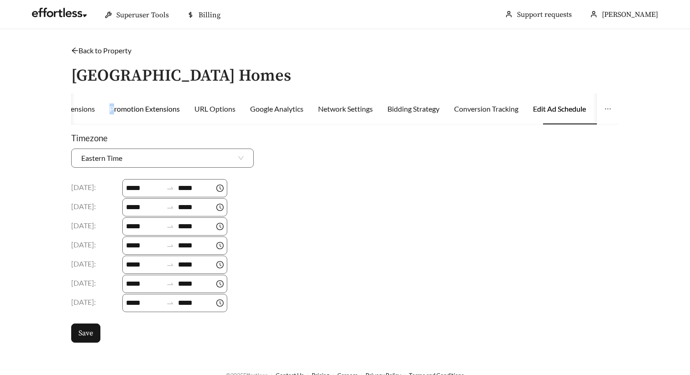
drag, startPoint x: 118, startPoint y: 113, endPoint x: 108, endPoint y: 113, distance: 10.0
click at [117, 113] on div "Promotion Extensions" at bounding box center [144, 109] width 70 height 11
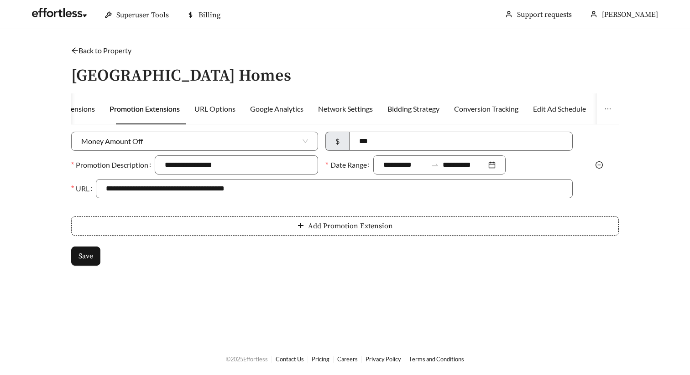
click at [94, 112] on div "Sitelink Extensions" at bounding box center [65, 109] width 59 height 11
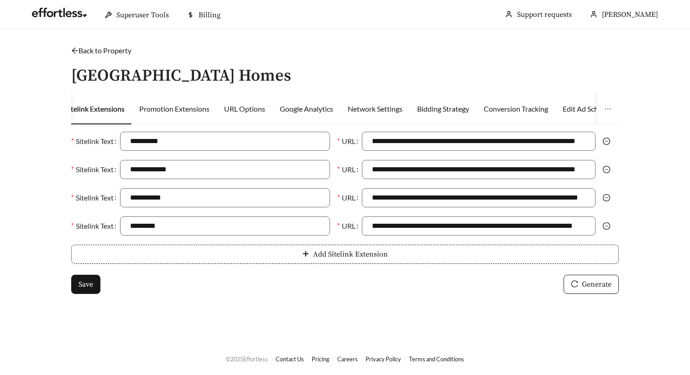
click at [95, 52] on link "Back to Property" at bounding box center [101, 50] width 60 height 9
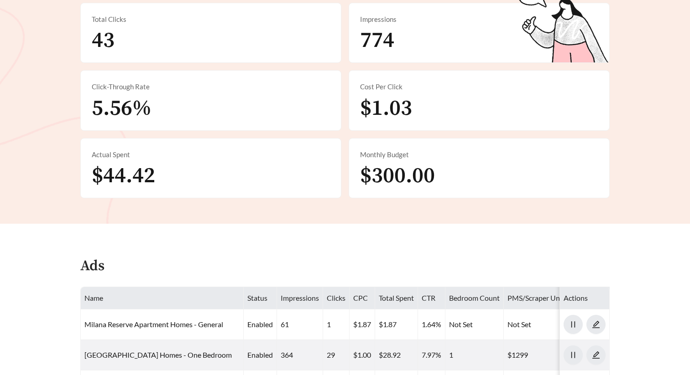
scroll to position [343, 0]
